Goal: Download file/media

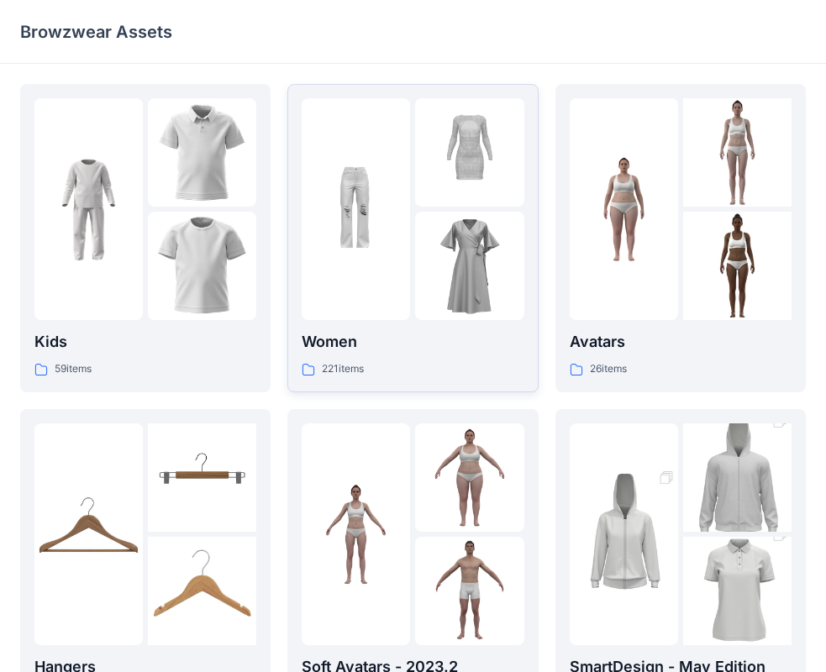
click at [348, 344] on p "Women" at bounding box center [413, 342] width 222 height 24
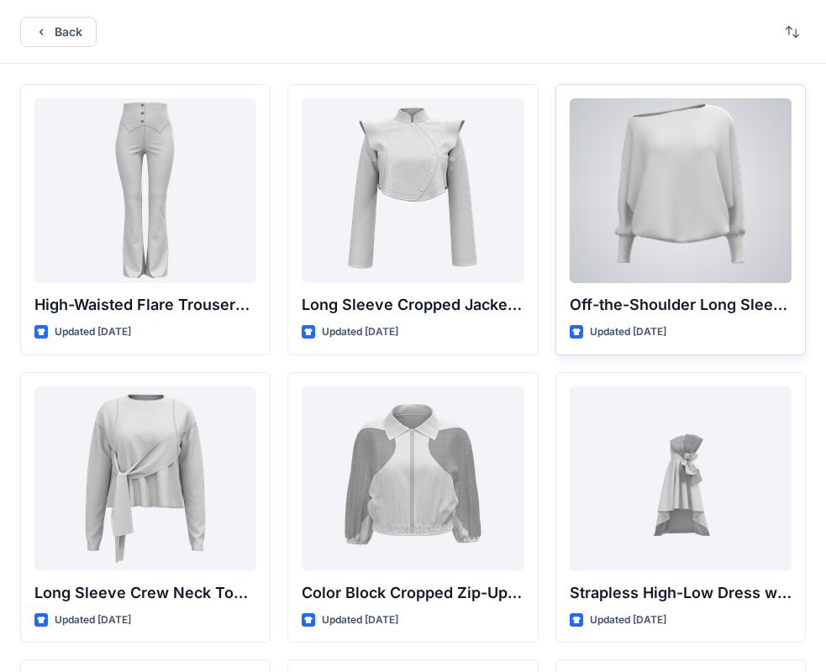
click at [650, 227] on div at bounding box center [681, 190] width 222 height 185
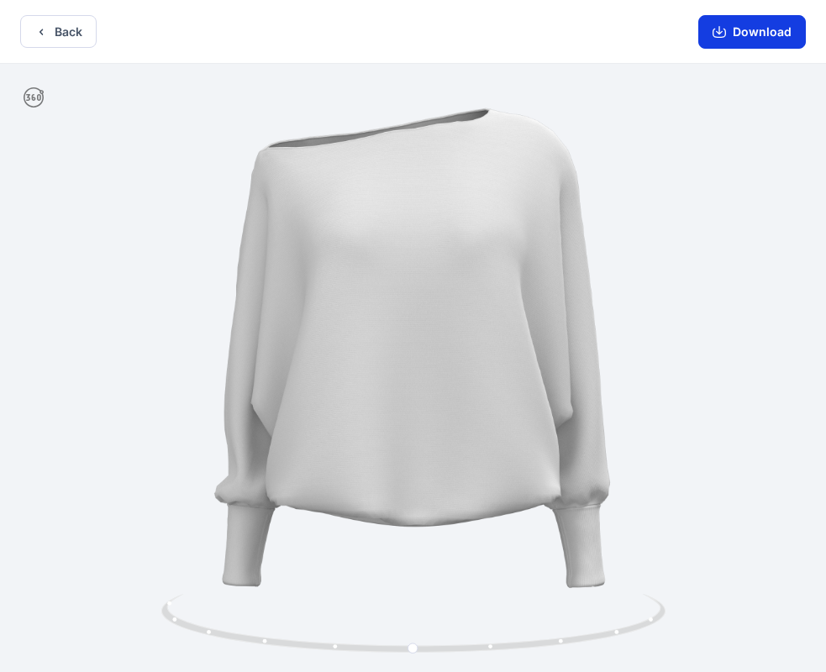
click at [746, 34] on button "Download" at bounding box center [752, 32] width 108 height 34
click at [737, 39] on button "Download" at bounding box center [752, 32] width 108 height 34
